Goal: Use online tool/utility: Utilize a website feature to perform a specific function

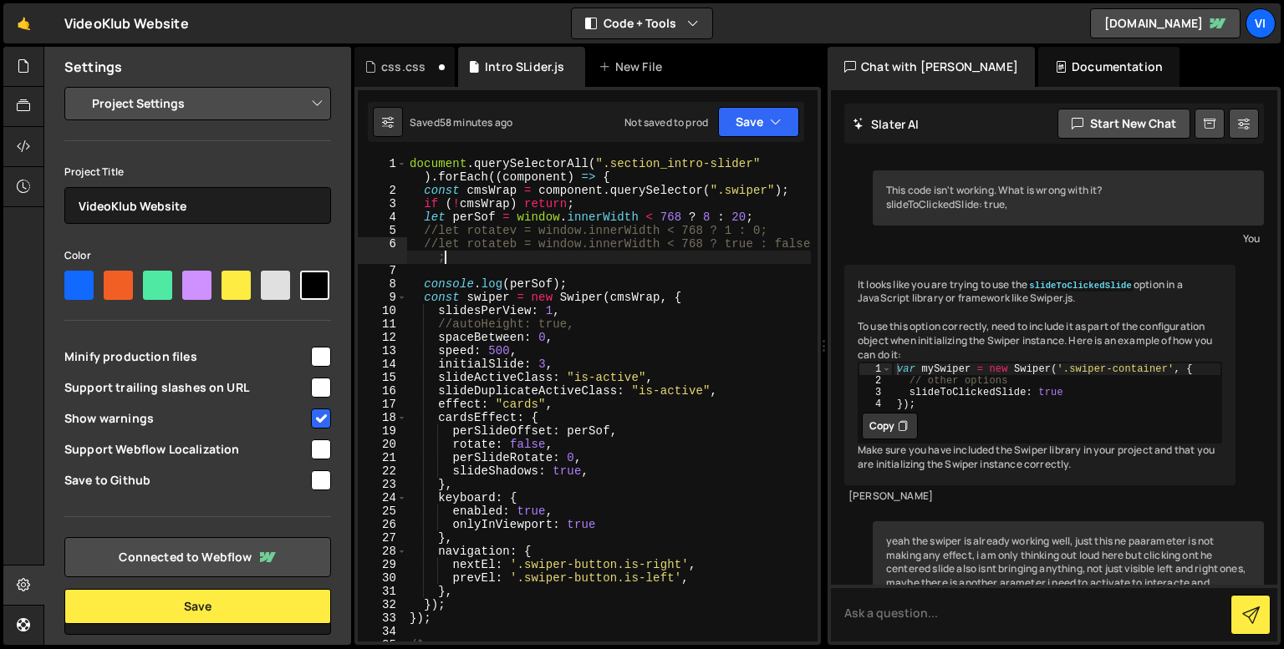
select select "68a466317e60039d124b6900"
click at [485, 251] on div "document . querySelectorAll ( ".section_intro-slider" ) . forEach (( component …" at bounding box center [608, 419] width 404 height 525
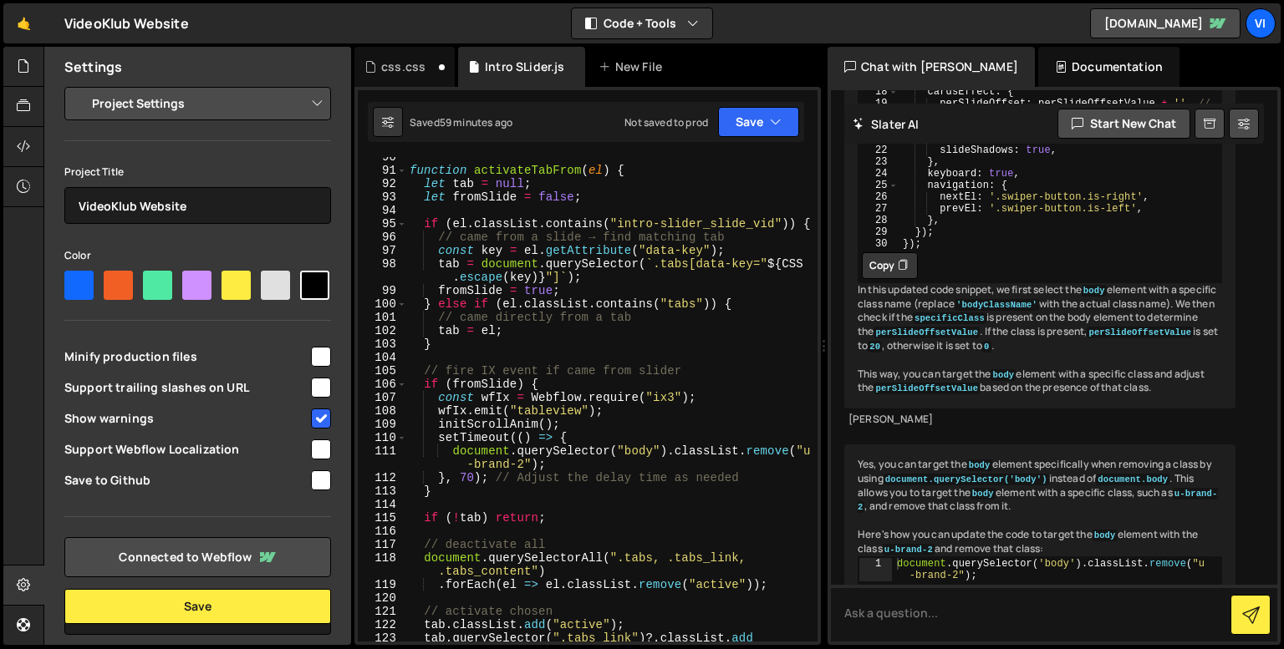
scroll to position [1257, 0]
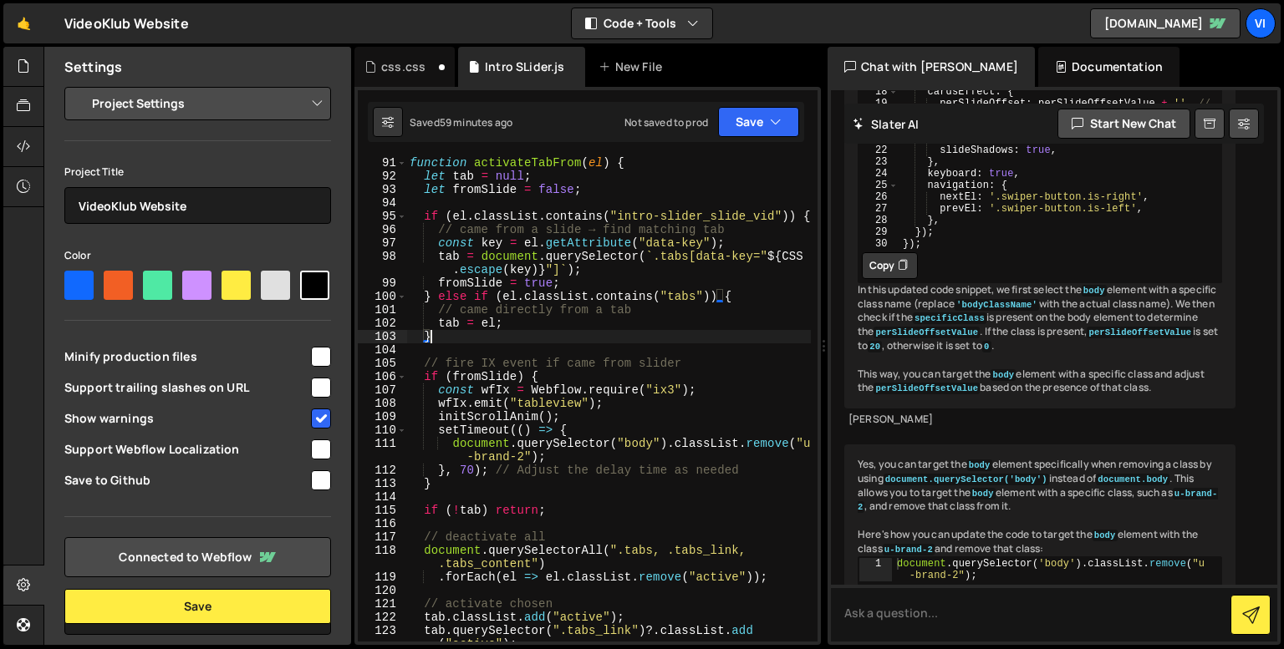
click at [505, 336] on div "function activateTabFrom ( el ) { let tab = null ; let fromSlide = false ; if (…" at bounding box center [608, 418] width 404 height 525
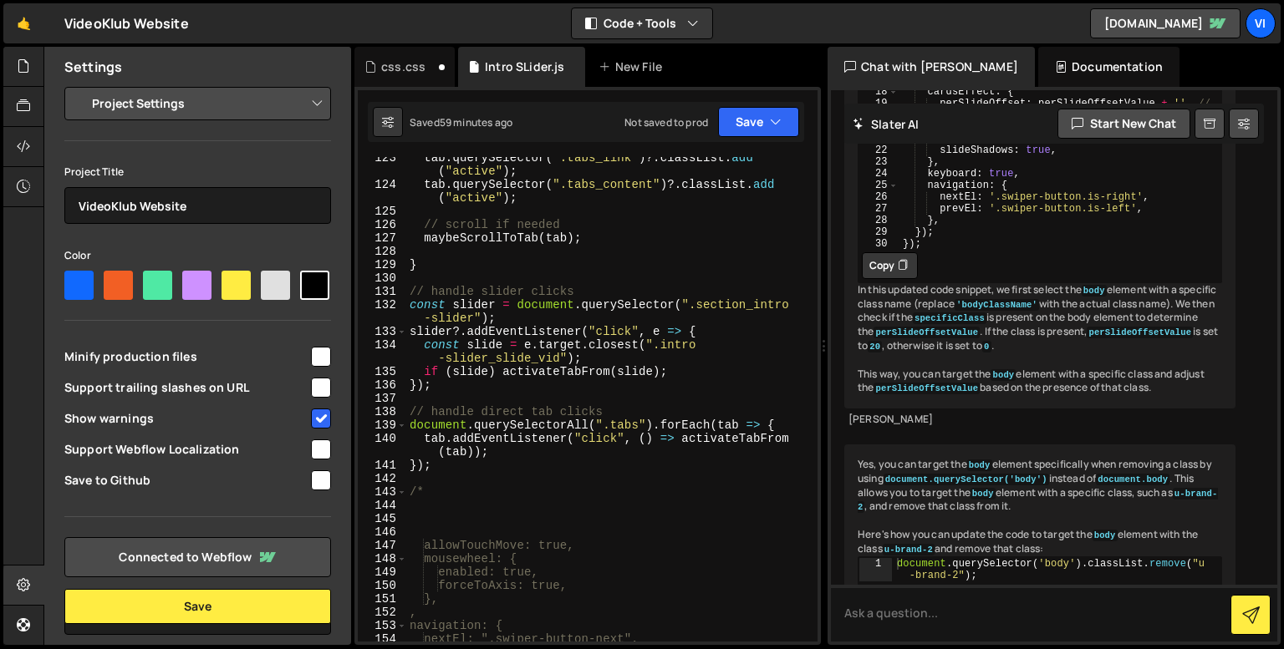
scroll to position [1732, 0]
click at [483, 389] on div "tab . querySelector ( ".tabs_link" ) ?. classList . add ( "active" ) ; tab . qu…" at bounding box center [608, 412] width 404 height 525
type textarea "});"
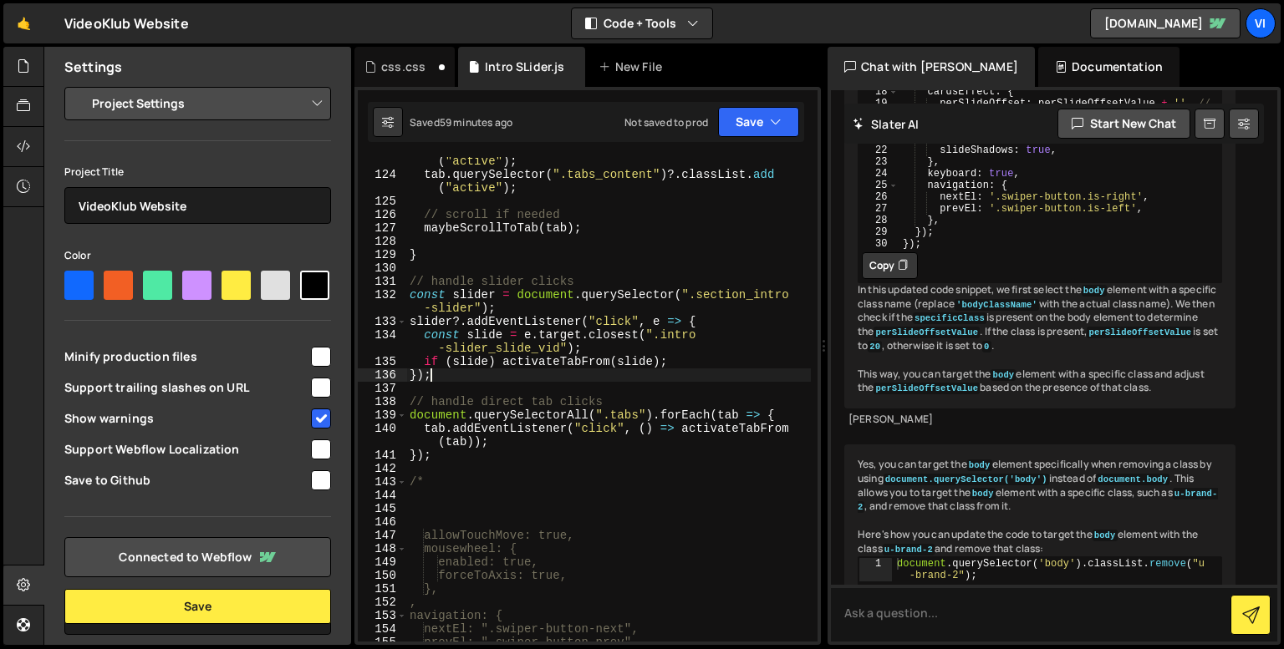
scroll to position [1749, 0]
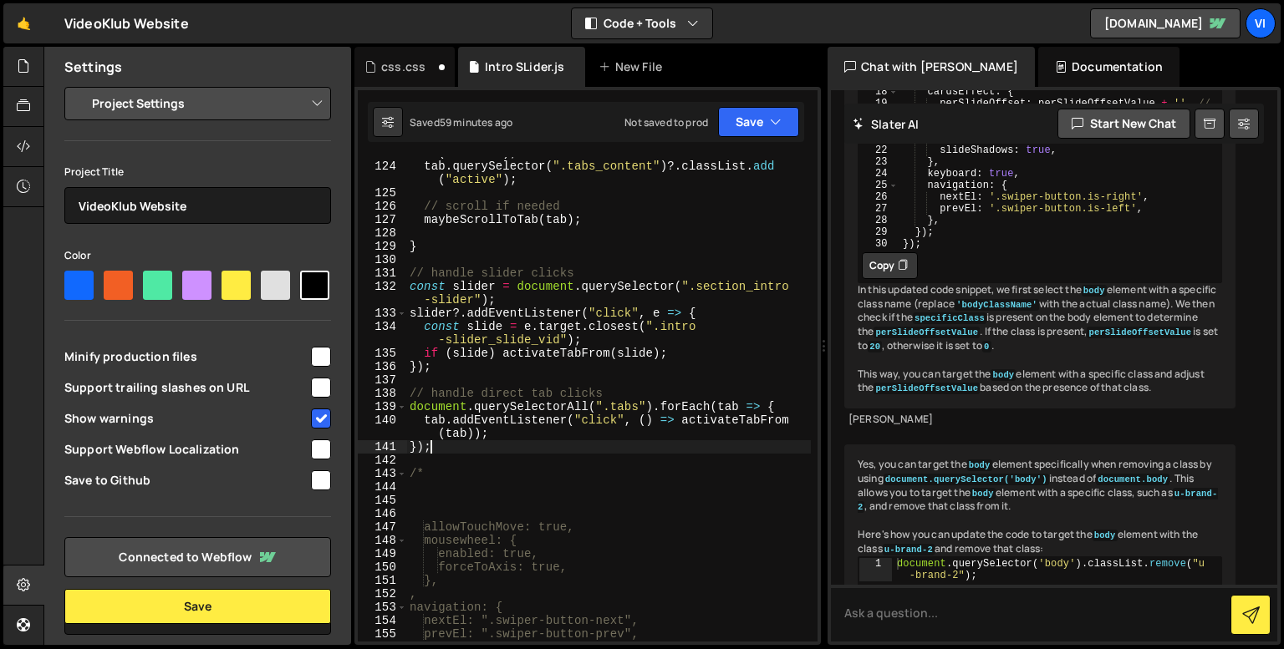
click at [495, 445] on div "tab . querySelector ( ".tabs_link" ) ?. classList . add ( "active" ) ; tab . qu…" at bounding box center [608, 395] width 404 height 525
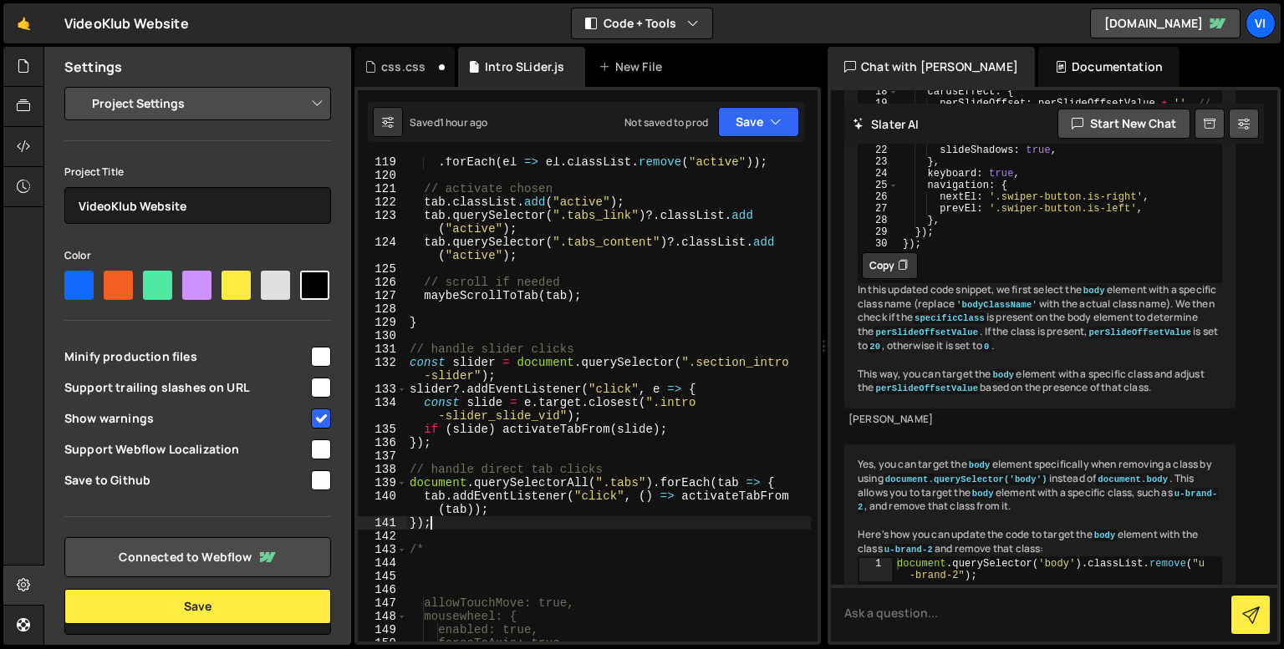
scroll to position [1676, 0]
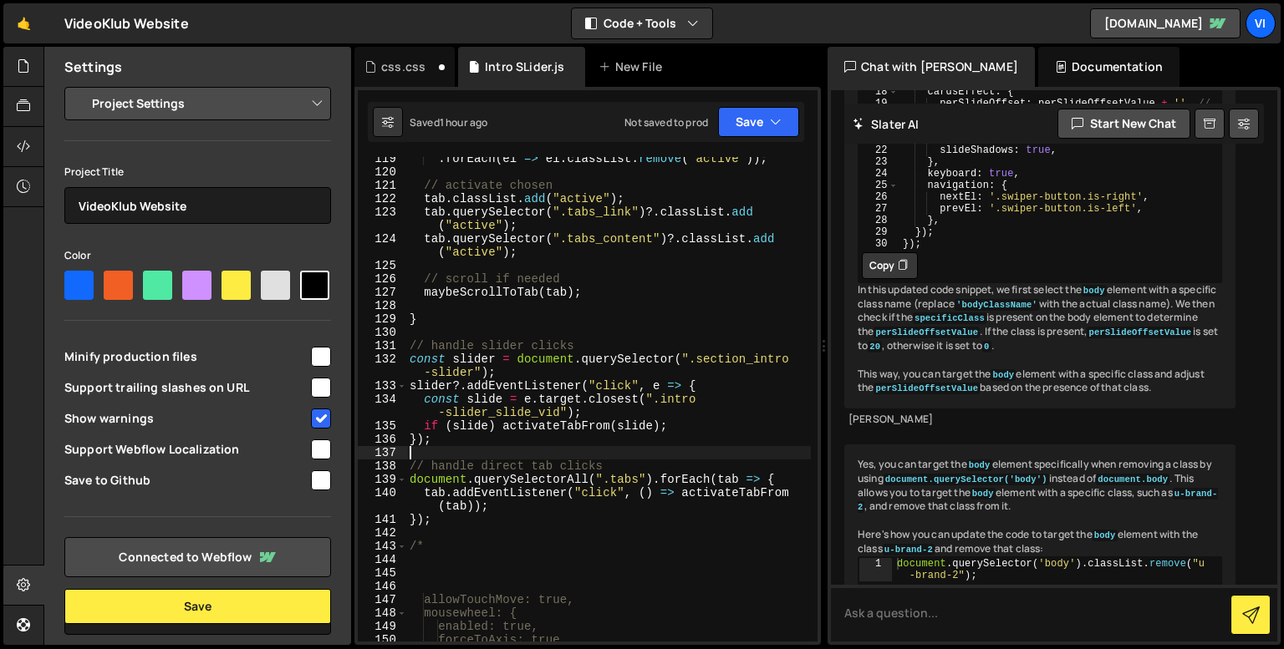
click at [508, 460] on div ". forEach ( el => el . classList . remove ( "active" )) ; // activate chosen ta…" at bounding box center [608, 407] width 404 height 511
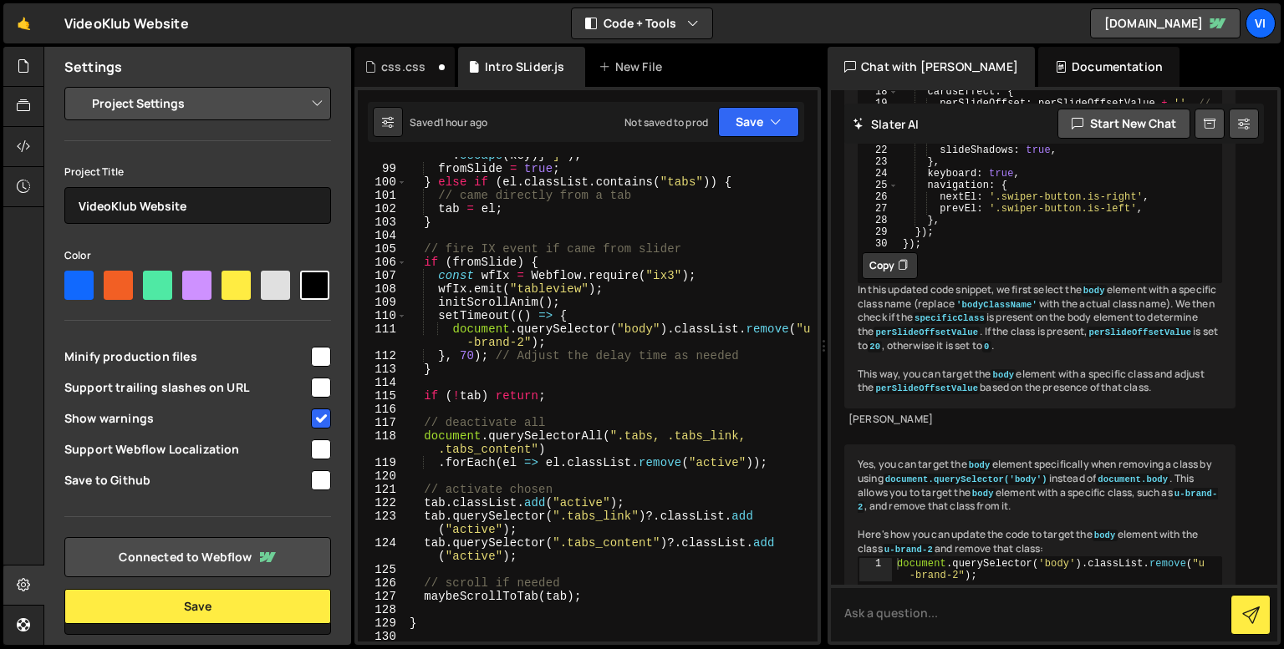
scroll to position [1373, 0]
click at [508, 460] on div "tab = document . querySelector ( ` .tabs[data-key=" ${ CSS . escape ( key ) } "…" at bounding box center [608, 397] width 404 height 525
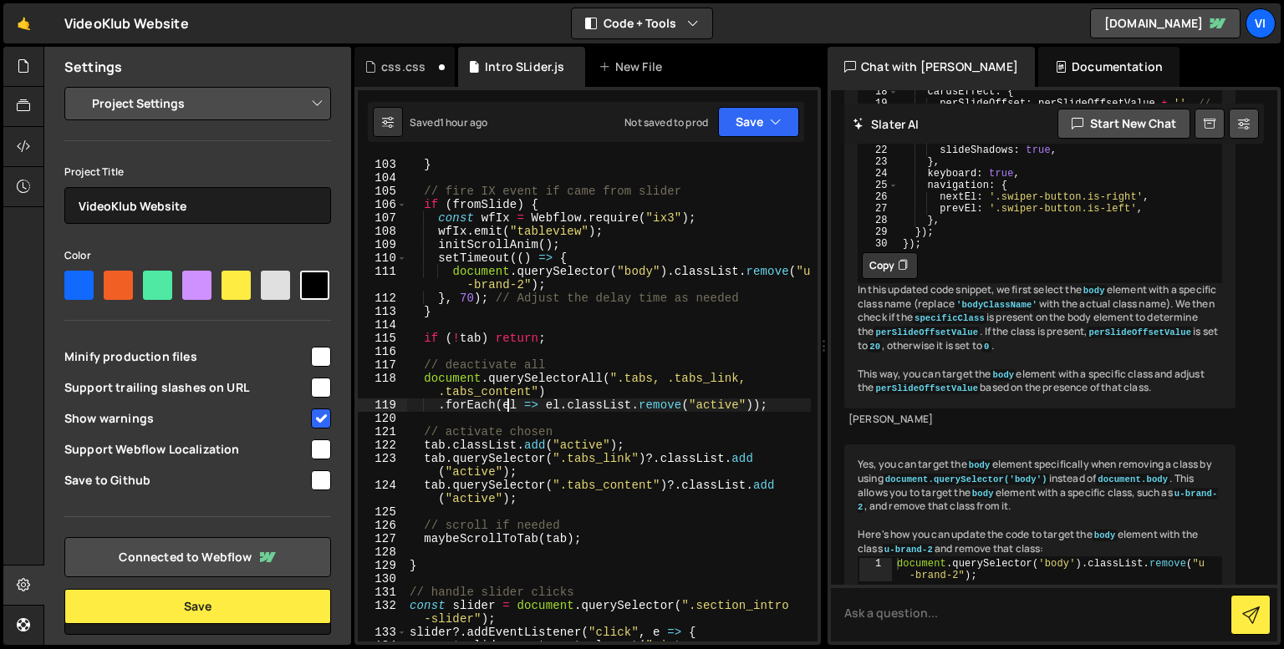
scroll to position [1434, 0]
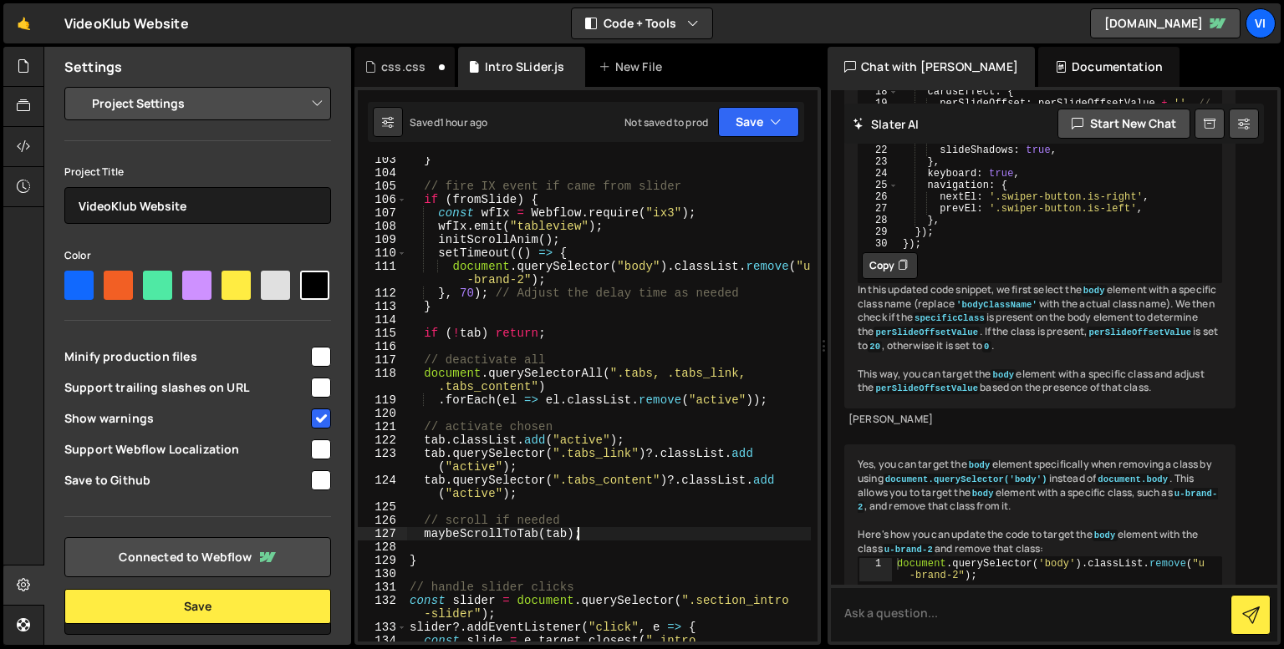
click at [593, 537] on div "} // fire IX event if came from slider if ( fromSlide ) { const wfIx = Webflow …" at bounding box center [608, 415] width 404 height 525
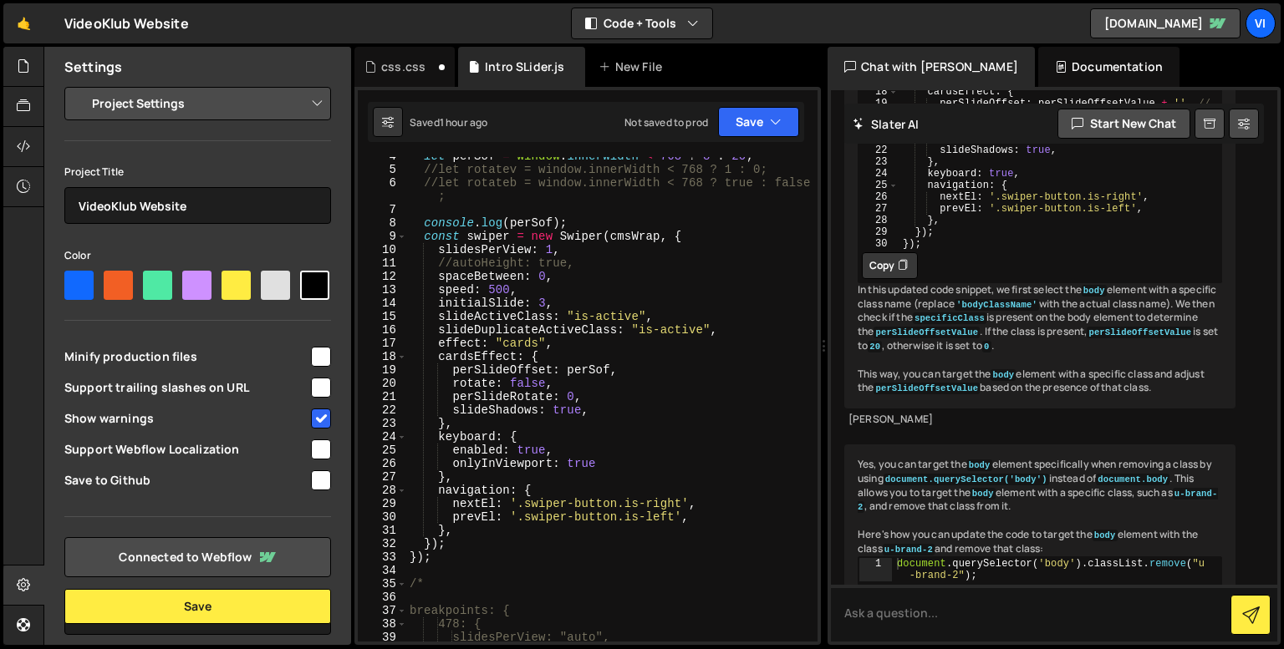
scroll to position [57, 0]
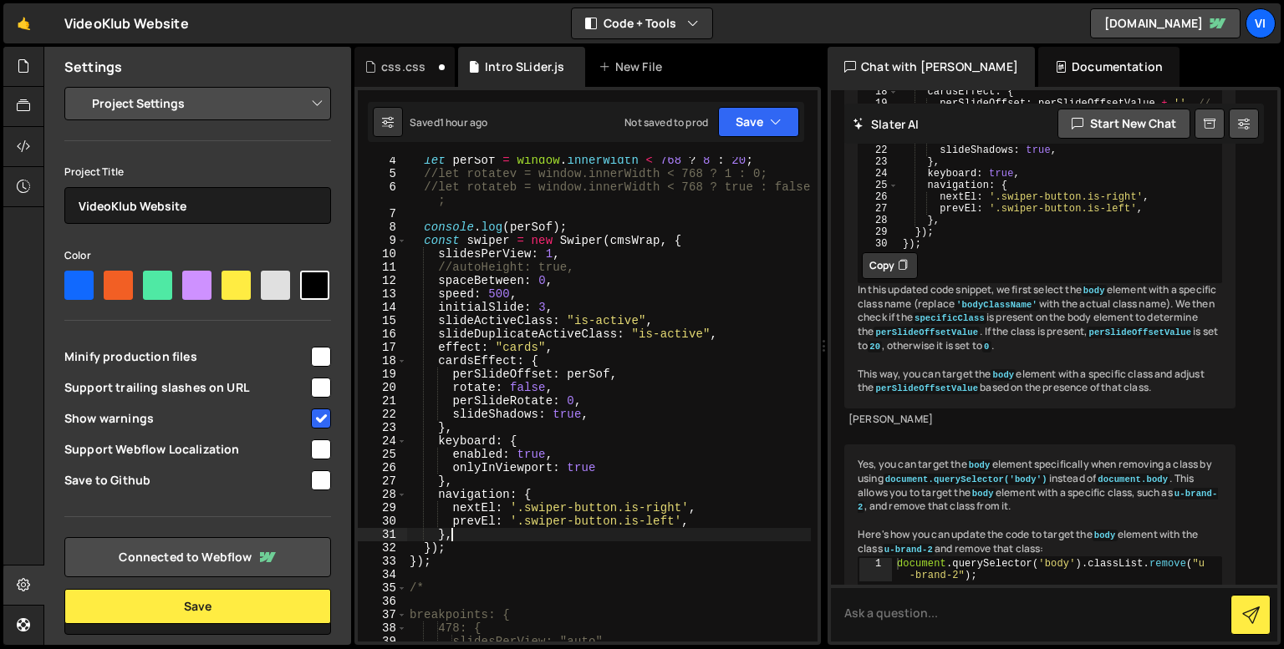
click at [567, 537] on div "let perSof = window . innerWidth < 768 ? 8 : 20 ; //let rotatev = window.innerW…" at bounding box center [608, 409] width 404 height 511
click at [584, 347] on div "let perSof = window . innerWidth < 768 ? 8 : 20 ; //let rotatev = window.innerW…" at bounding box center [608, 409] width 404 height 511
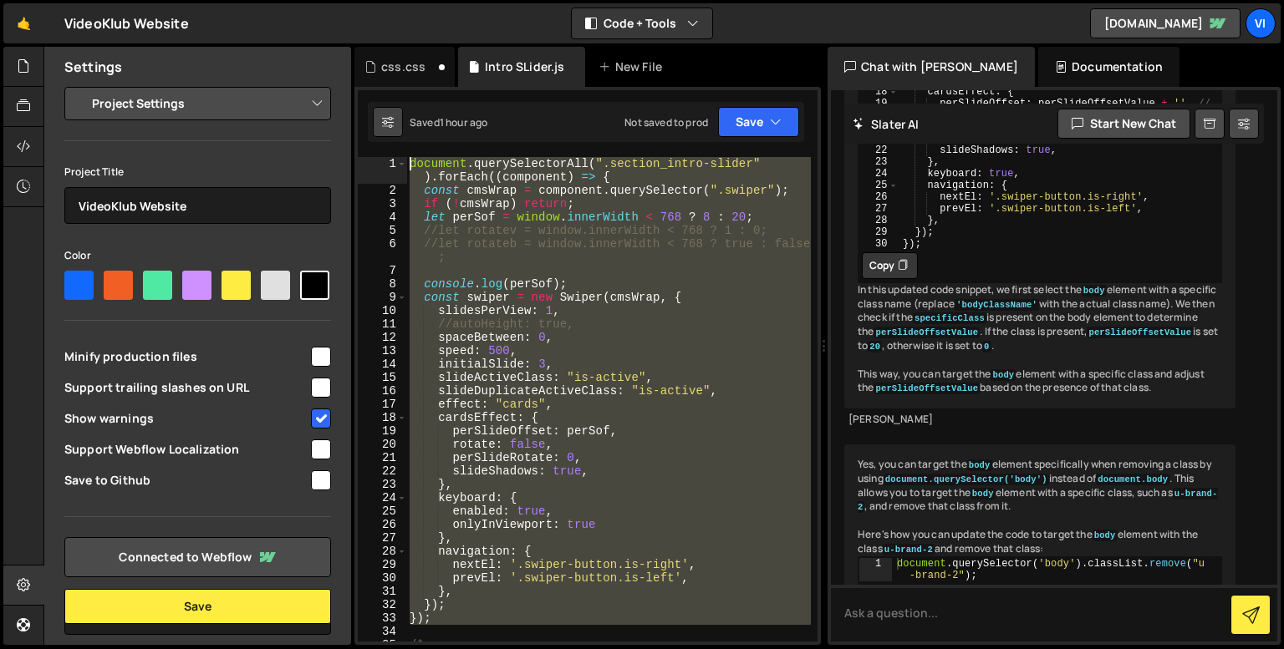
scroll to position [0, 0]
drag, startPoint x: 460, startPoint y: 535, endPoint x: 389, endPoint y: 104, distance: 436.9
click at [389, 104] on div "Debug Explain Copy css.css Intro SLider.js New File Saved 1 hour ago Not saved …" at bounding box center [587, 346] width 466 height 599
click at [525, 257] on div "document . querySelectorAll ( ".section_intro-slider" ) . forEach (( component …" at bounding box center [608, 419] width 404 height 525
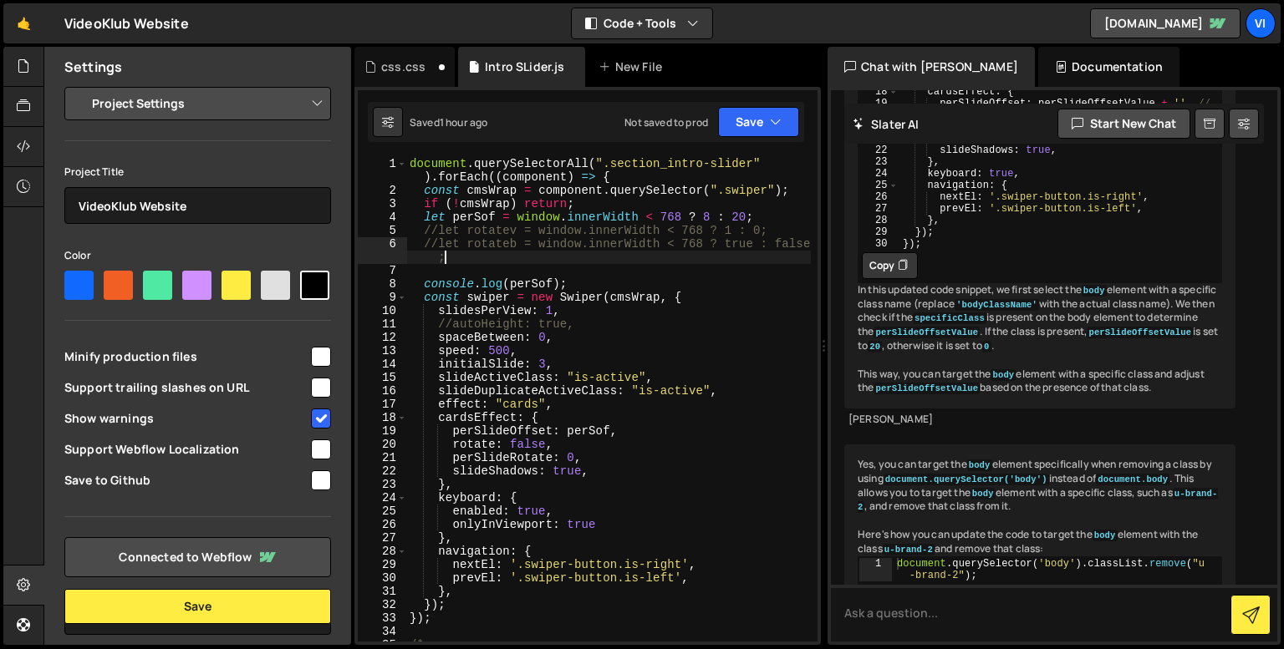
type textarea "//let rotateb = window.innerWidth < 768 ? true : false;"
